Goal: Task Accomplishment & Management: Manage account settings

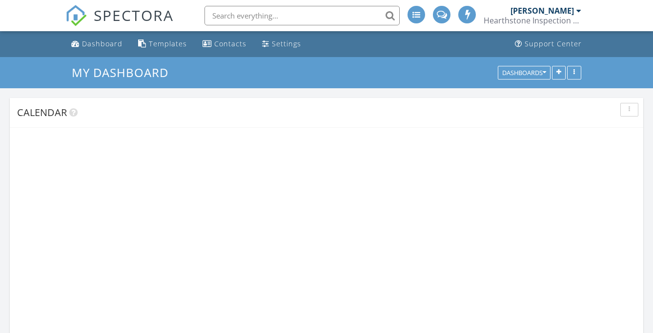
scroll to position [1245, 668]
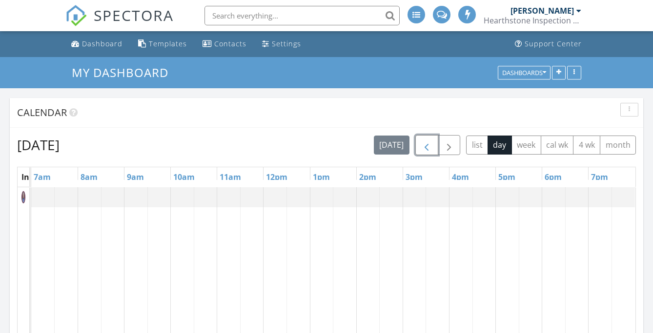
click at [428, 143] on span "button" at bounding box center [427, 146] width 12 height 12
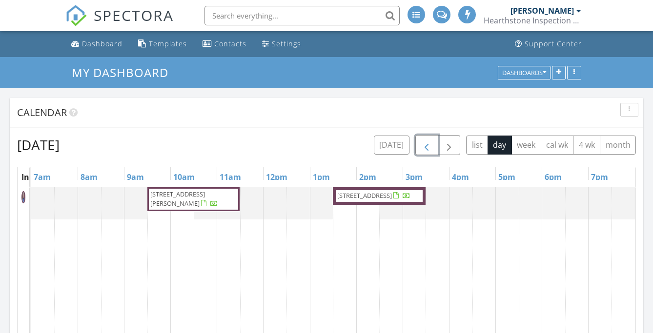
click at [428, 143] on span "button" at bounding box center [427, 146] width 12 height 12
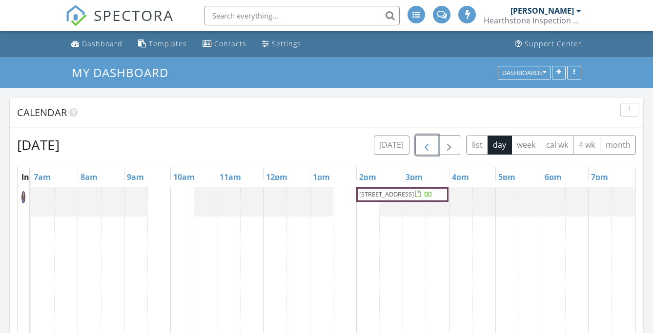
click at [428, 143] on span "button" at bounding box center [427, 146] width 12 height 12
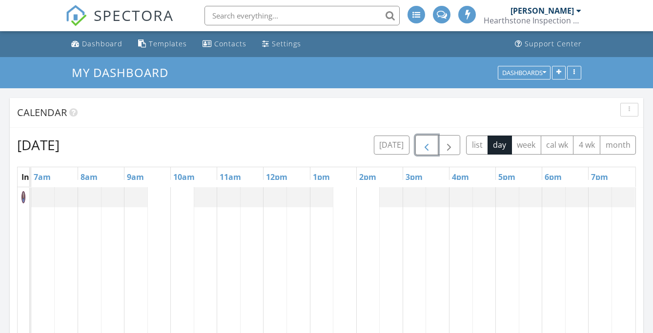
click at [428, 143] on span "button" at bounding box center [427, 146] width 12 height 12
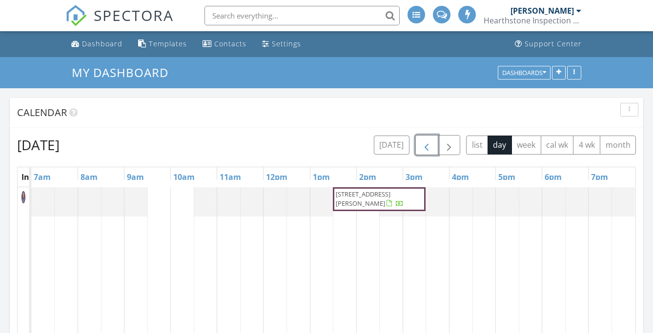
click at [428, 143] on span "button" at bounding box center [427, 146] width 12 height 12
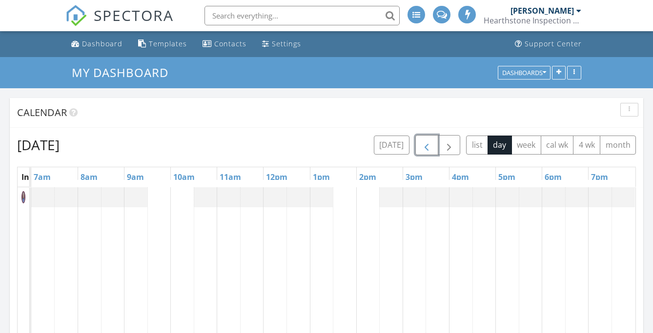
click at [428, 143] on span "button" at bounding box center [427, 146] width 12 height 12
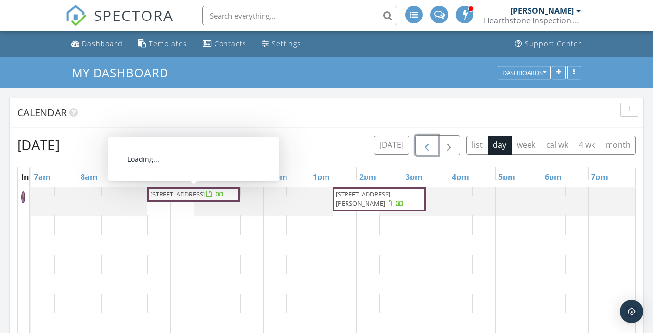
click at [168, 198] on span "[STREET_ADDRESS]" at bounding box center [177, 194] width 55 height 9
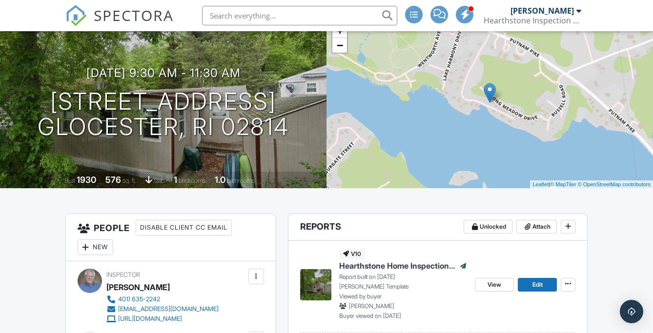
scroll to position [49, 0]
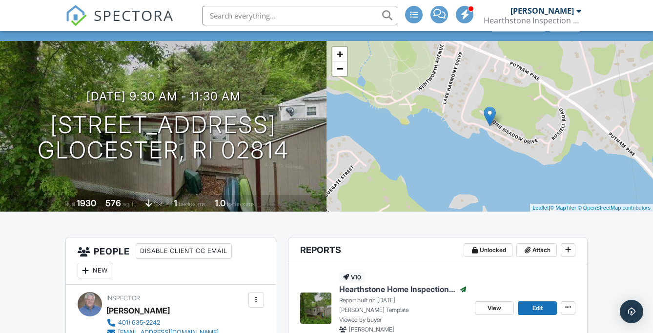
click at [274, 179] on div "09/20/2025 9:30 am - 11:30 am 76 Long Meadow Dr B Glocester, RI 02814 Built 193…" at bounding box center [163, 126] width 327 height 171
click at [274, 181] on div "09/20/2025 9:30 am - 11:30 am 76 Long Meadow Dr B Glocester, RI 02814 Built 193…" at bounding box center [163, 126] width 327 height 171
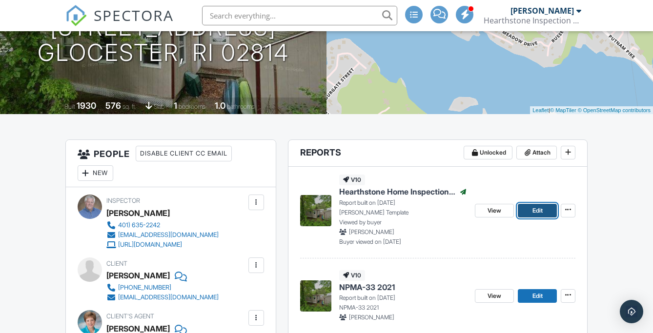
click at [538, 208] on span "Edit" at bounding box center [538, 211] width 10 height 10
